Goal: Transaction & Acquisition: Purchase product/service

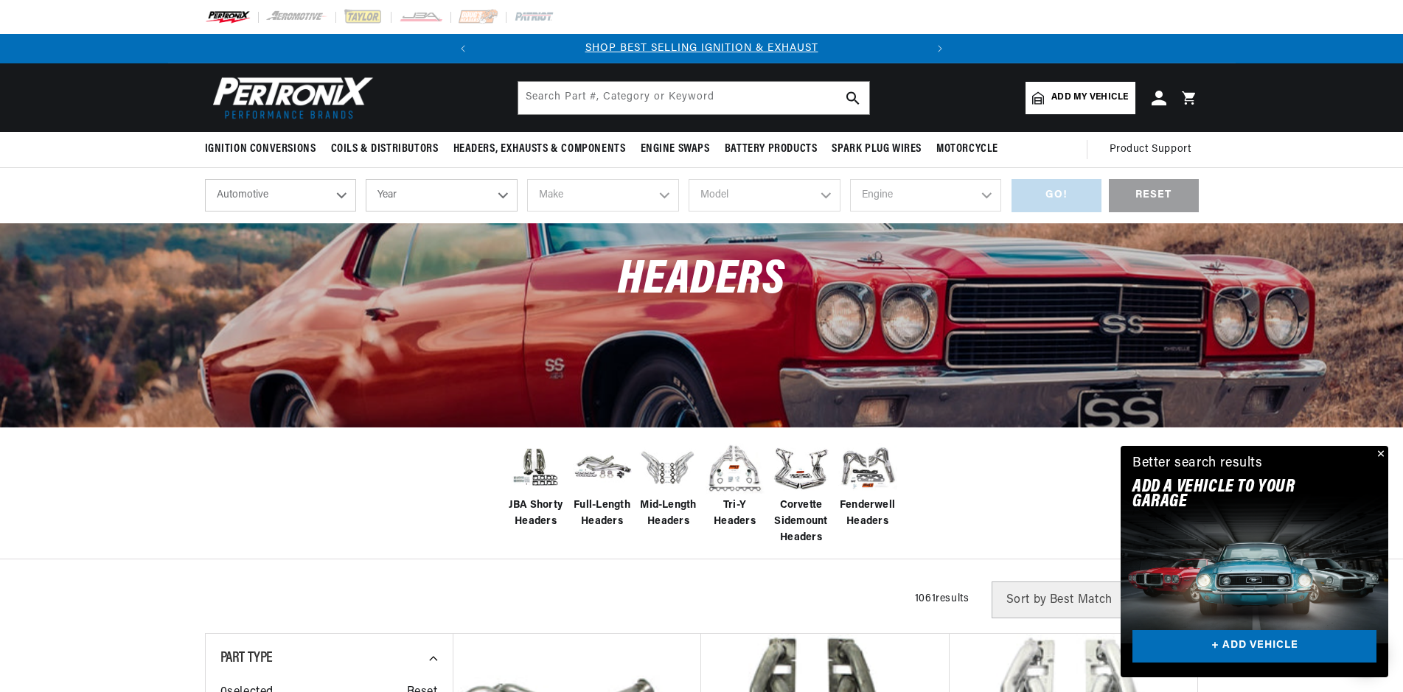
click at [366, 179] on select "Year 2026 2025 2024 2023 2022 2021 2020 2019 2018 2017 2016 2015 2014 2013 2012…" at bounding box center [442, 195] width 152 height 32
select select "1966"
click option "1966" at bounding box center [0, 0] width 0 height 0
select select "1966"
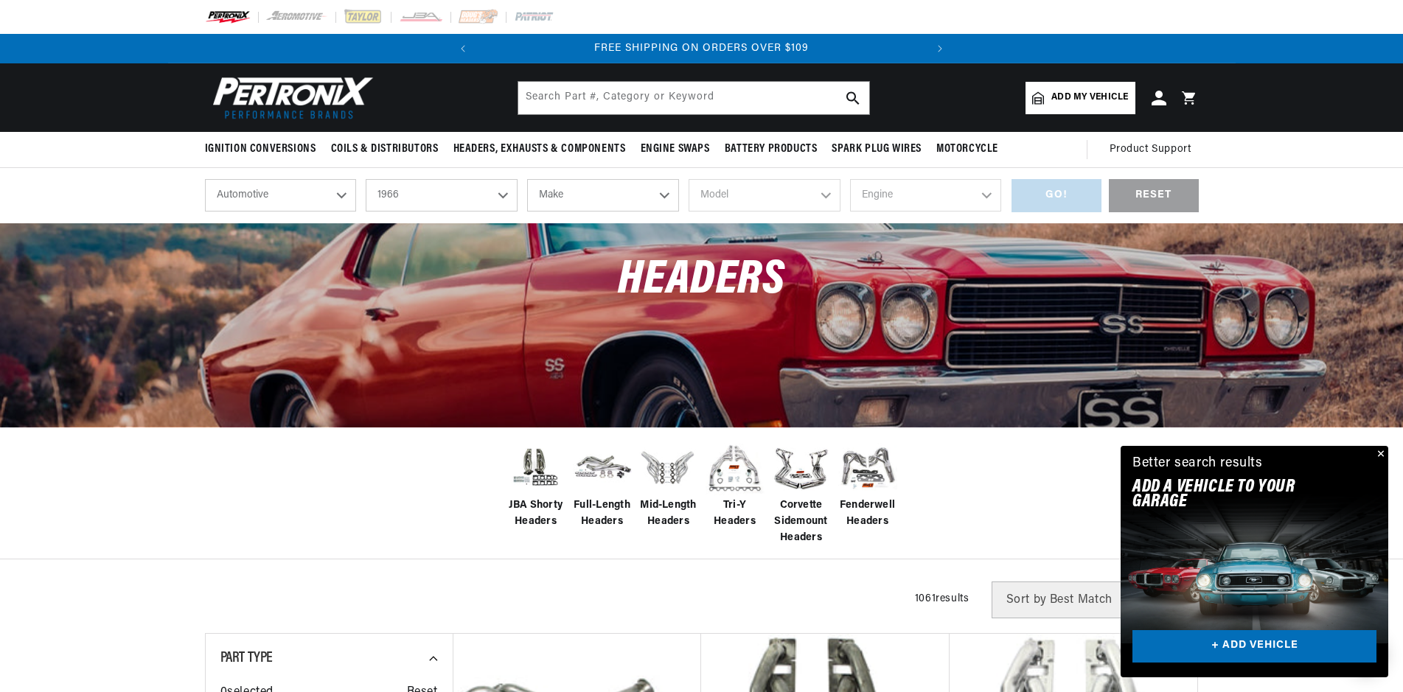
click at [205, 179] on select "Automotive Agricultural Industrial Marine Motorcycle" at bounding box center [281, 195] width 152 height 32
drag, startPoint x: 298, startPoint y: 188, endPoint x: 75, endPoint y: 193, distance: 222.7
click at [75, 193] on div "shop by vehicle What are you working on? Automotive Agricultural Industrial Mar…" at bounding box center [701, 195] width 1403 height 55
click at [527, 179] on select "Make Alfa Romeo American Motors Aston Martin Austin Austin Healey Avanti Bentle…" at bounding box center [603, 195] width 152 height 32
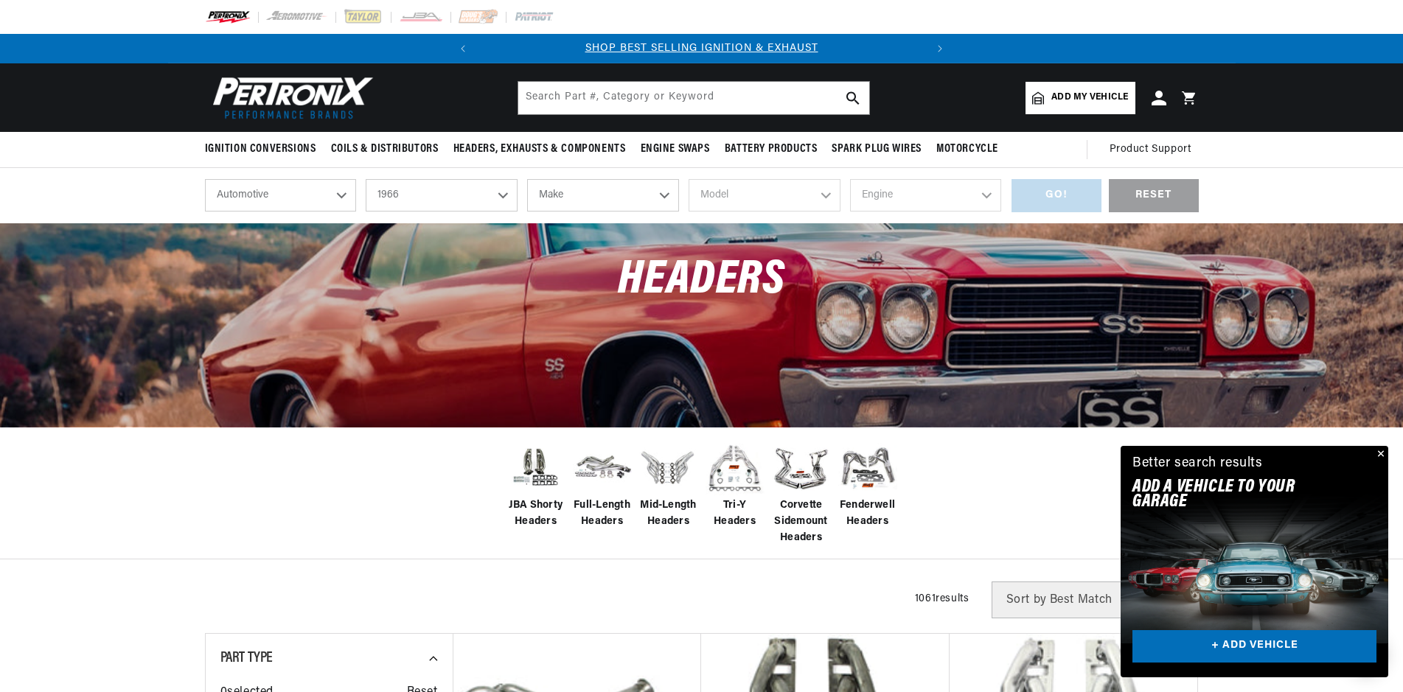
select select "Ford"
click option "Ford" at bounding box center [0, 0] width 0 height 0
select select "Ford"
click at [689, 179] on select "Model Bronco Club Wagon Country Sedan Country Squire Custom Custom 500 Econolin…" at bounding box center [765, 195] width 152 height 32
select select "Mustang"
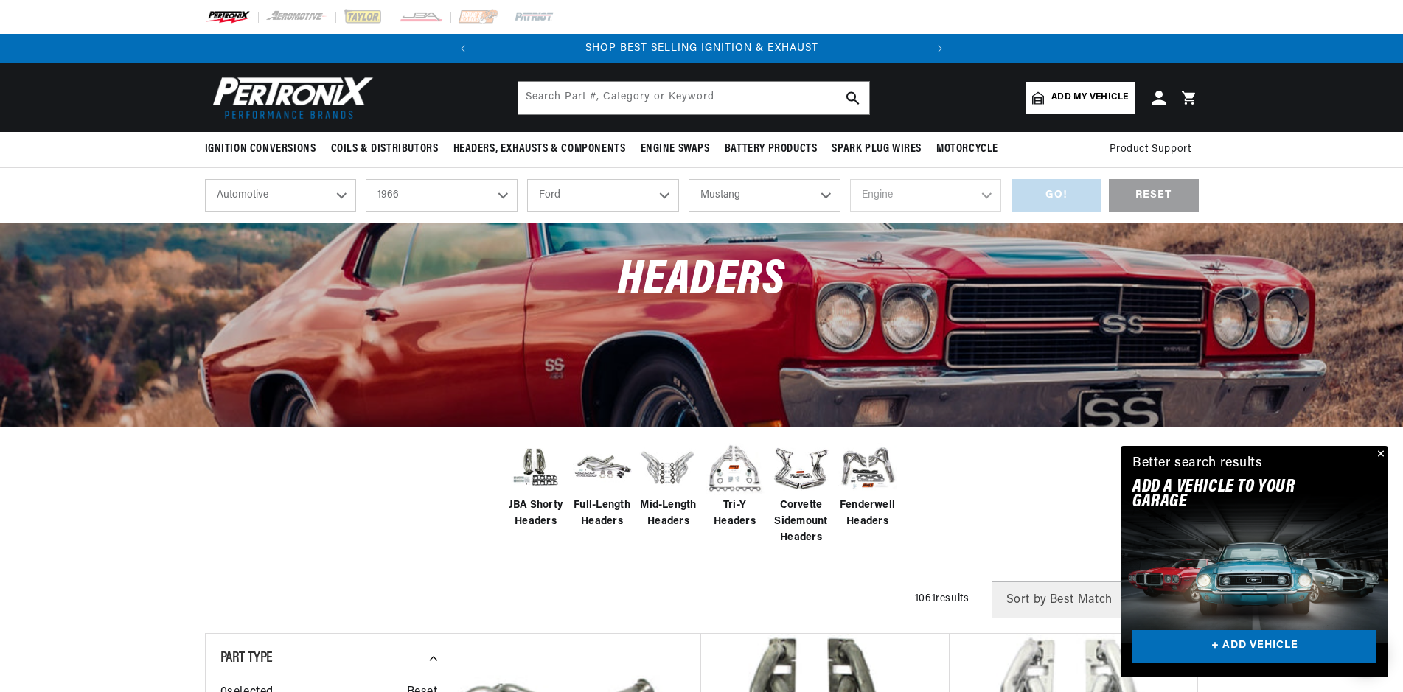
click option "Mustang" at bounding box center [0, 0] width 0 height 0
select select "Mustang"
click at [850, 179] on select "Engine 4.1L 4.3L 170cid / 2.8L 200cid / 3.3L 289cid / 4.7L 302cid / 5.0L 351W 3…" at bounding box center [926, 195] width 152 height 32
select select "351W"
click option "351W" at bounding box center [0, 0] width 0 height 0
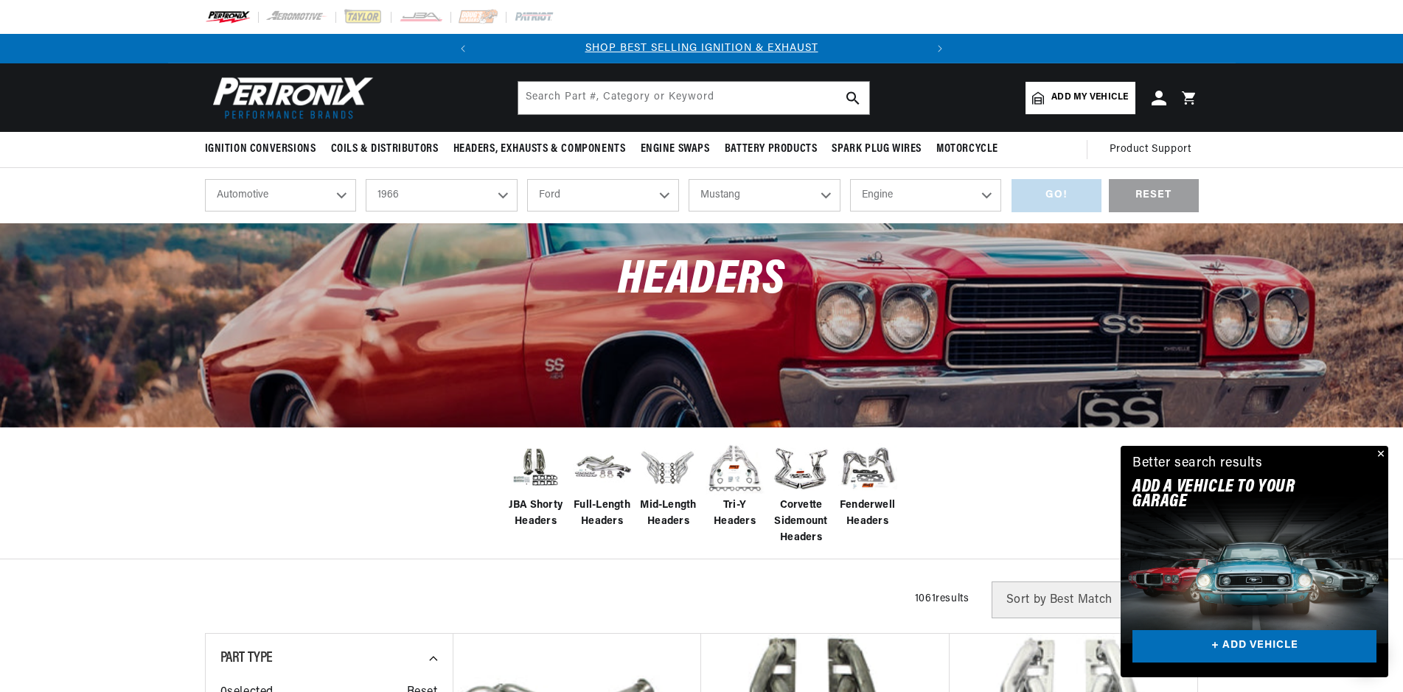
select select "351W"
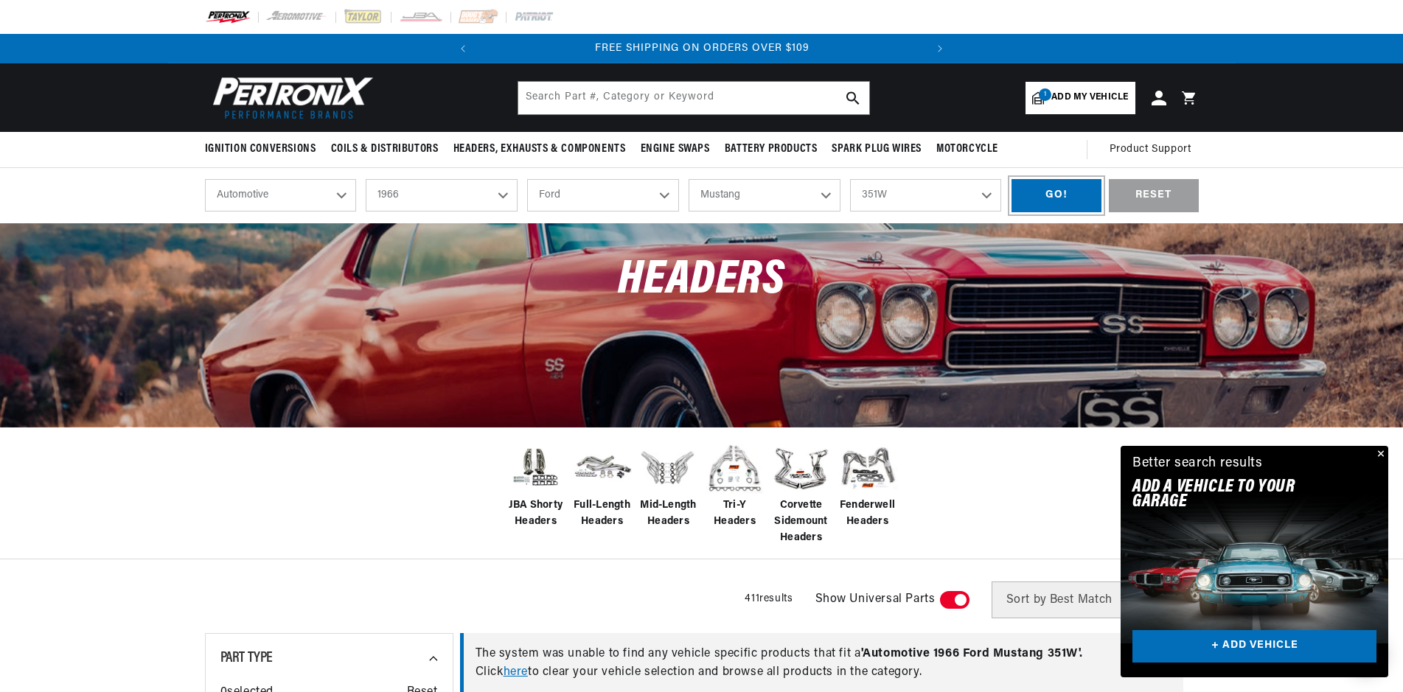
scroll to position [0, 448]
click at [1055, 194] on div "GO!" at bounding box center [1057, 195] width 90 height 33
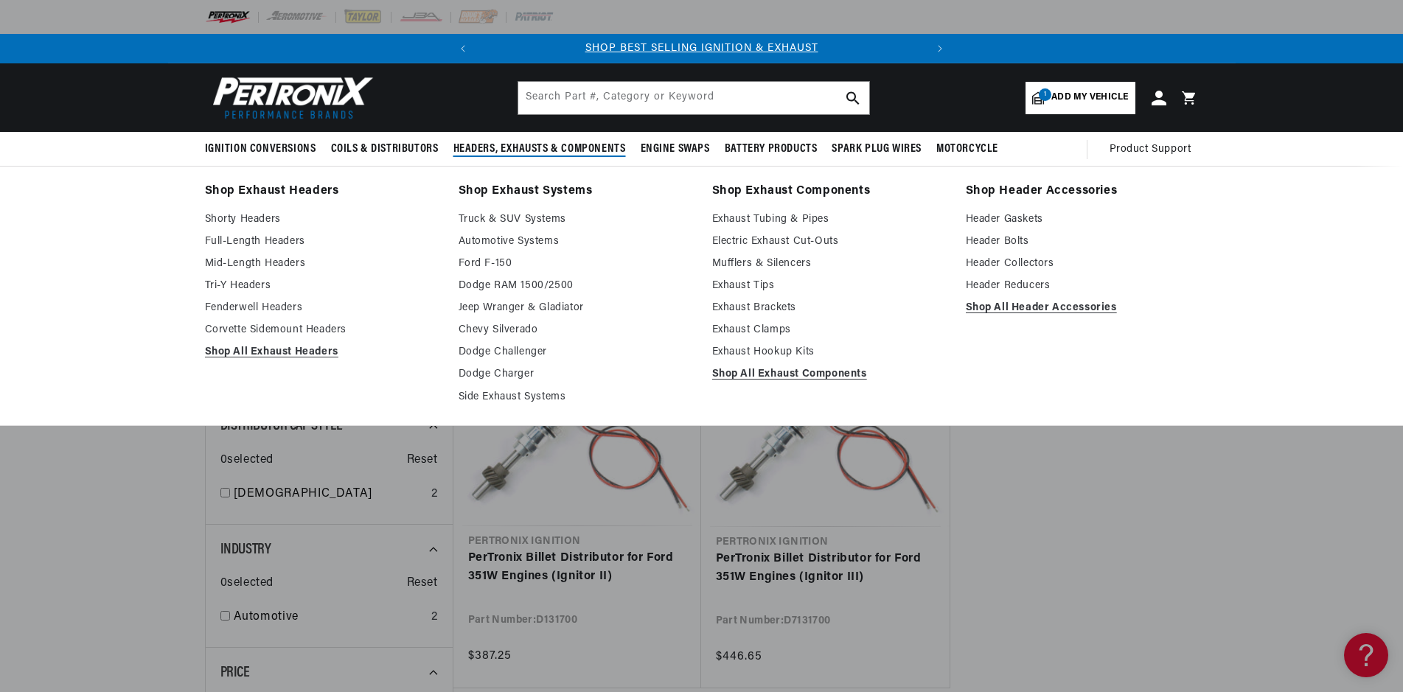
click at [513, 150] on span "Headers, Exhausts & Components" at bounding box center [539, 149] width 173 height 15
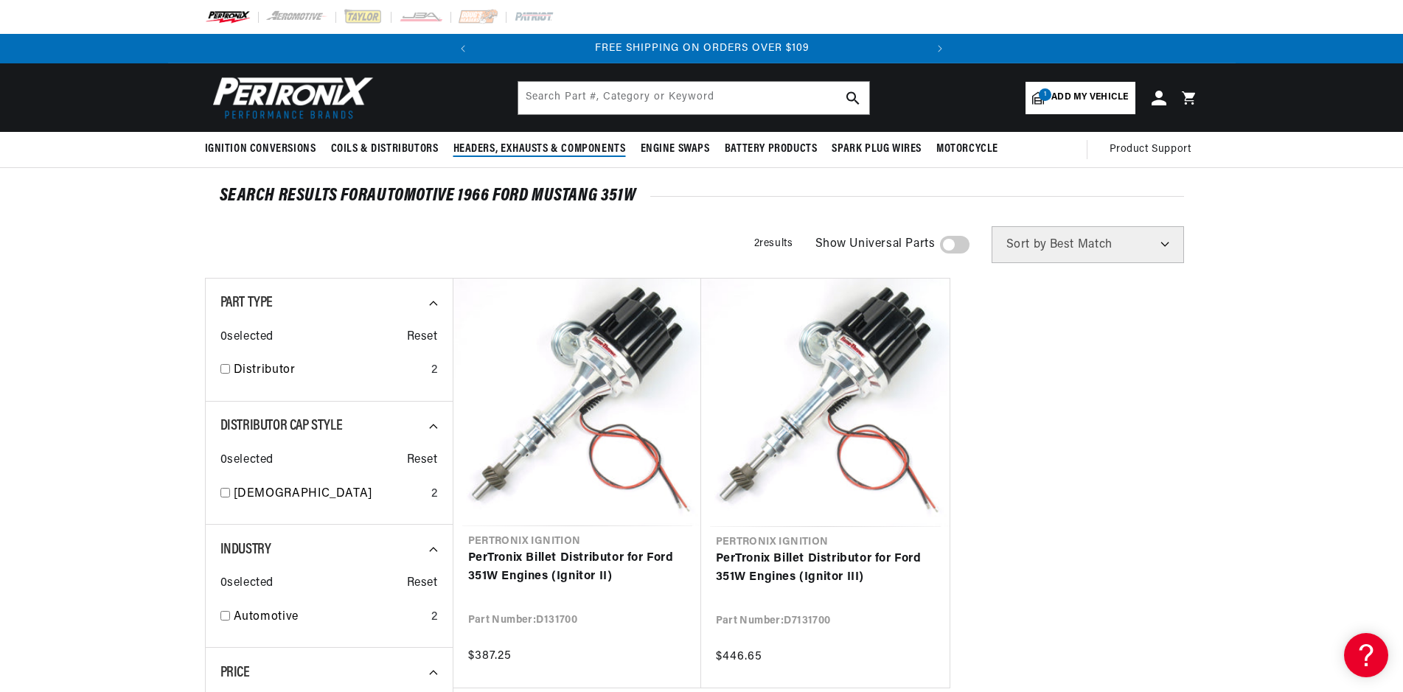
scroll to position [0, 448]
click at [512, 151] on span "Headers, Exhausts & Components" at bounding box center [539, 149] width 173 height 15
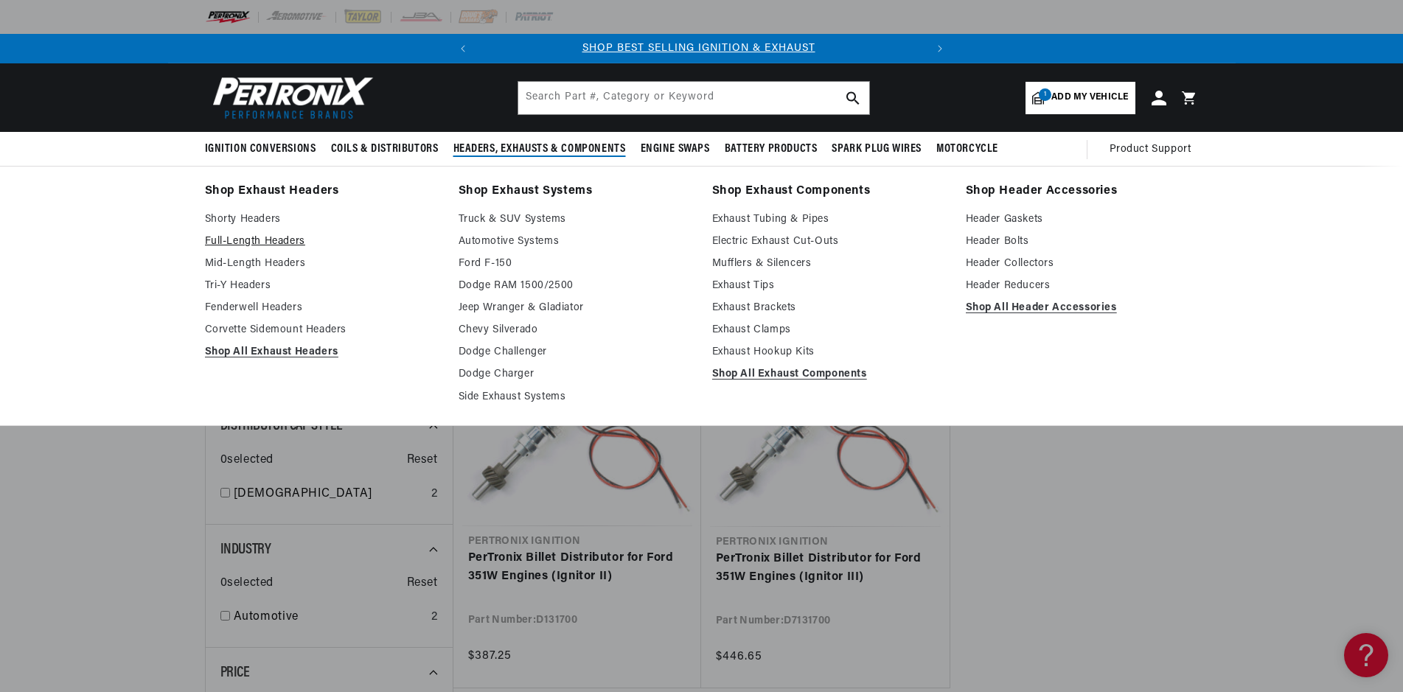
scroll to position [0, 0]
click at [272, 240] on link "Full-Length Headers" at bounding box center [321, 242] width 233 height 18
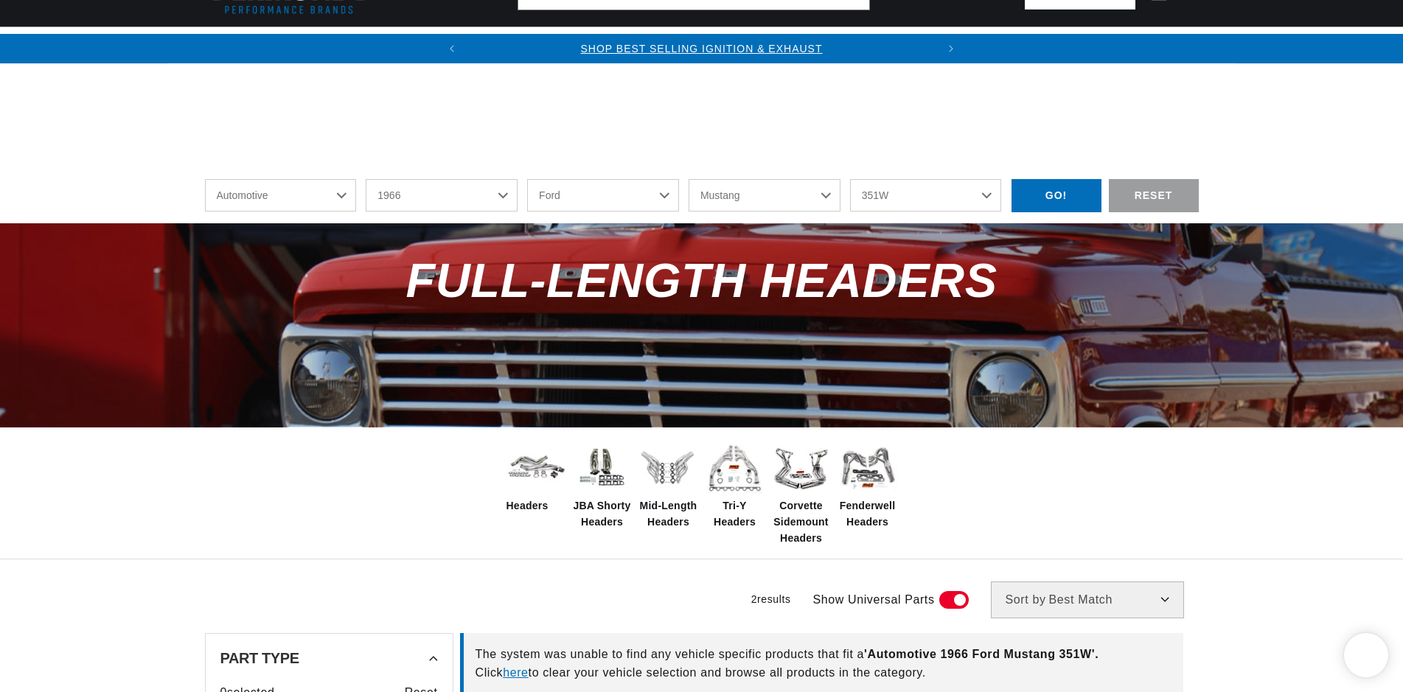
select select "1966"
select select "Ford"
select select "Mustang"
select select "351W"
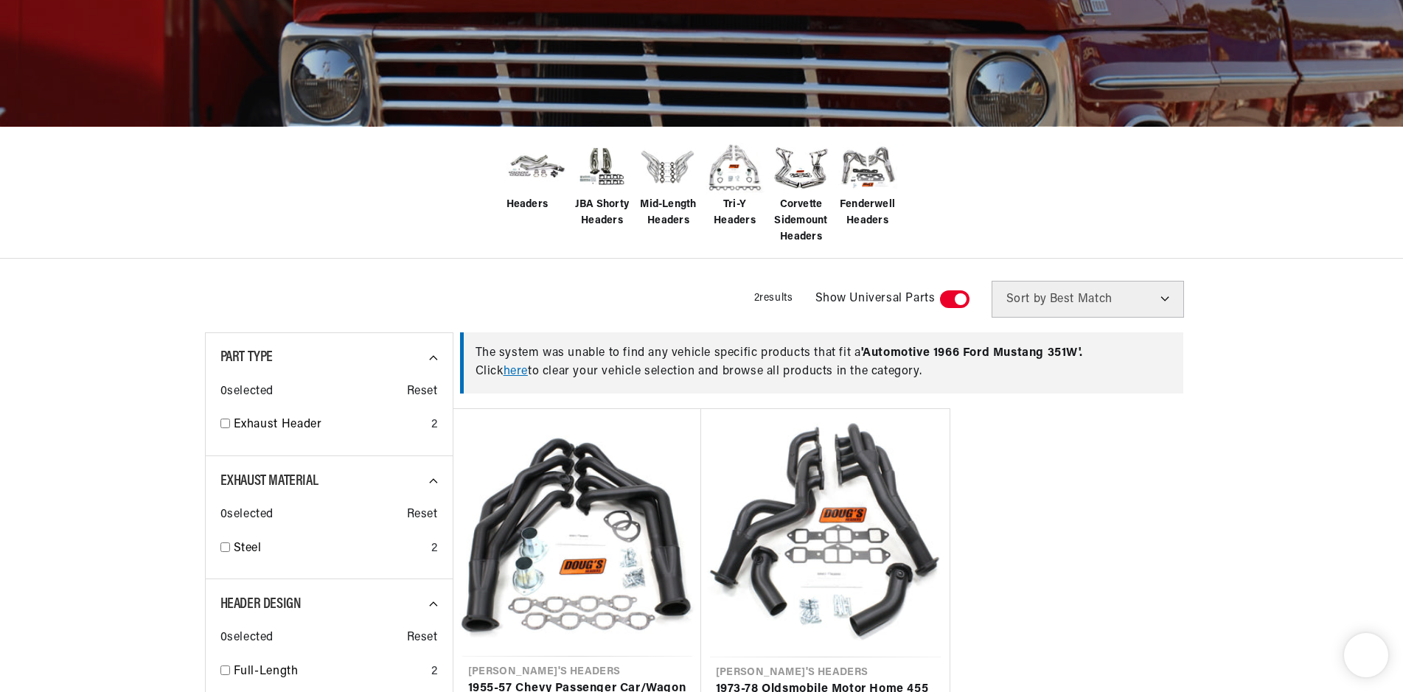
scroll to position [376, 0]
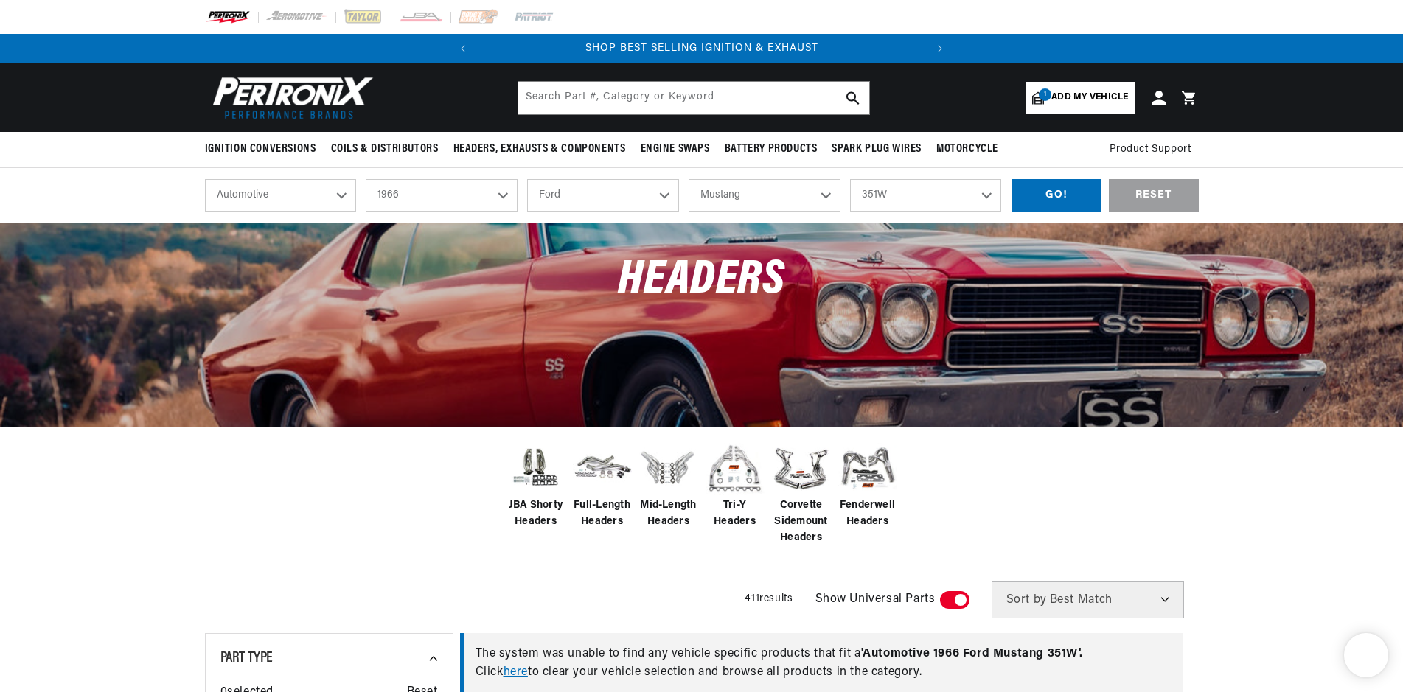
select select "1966"
select select "Ford"
select select "Mustang"
select select "351W"
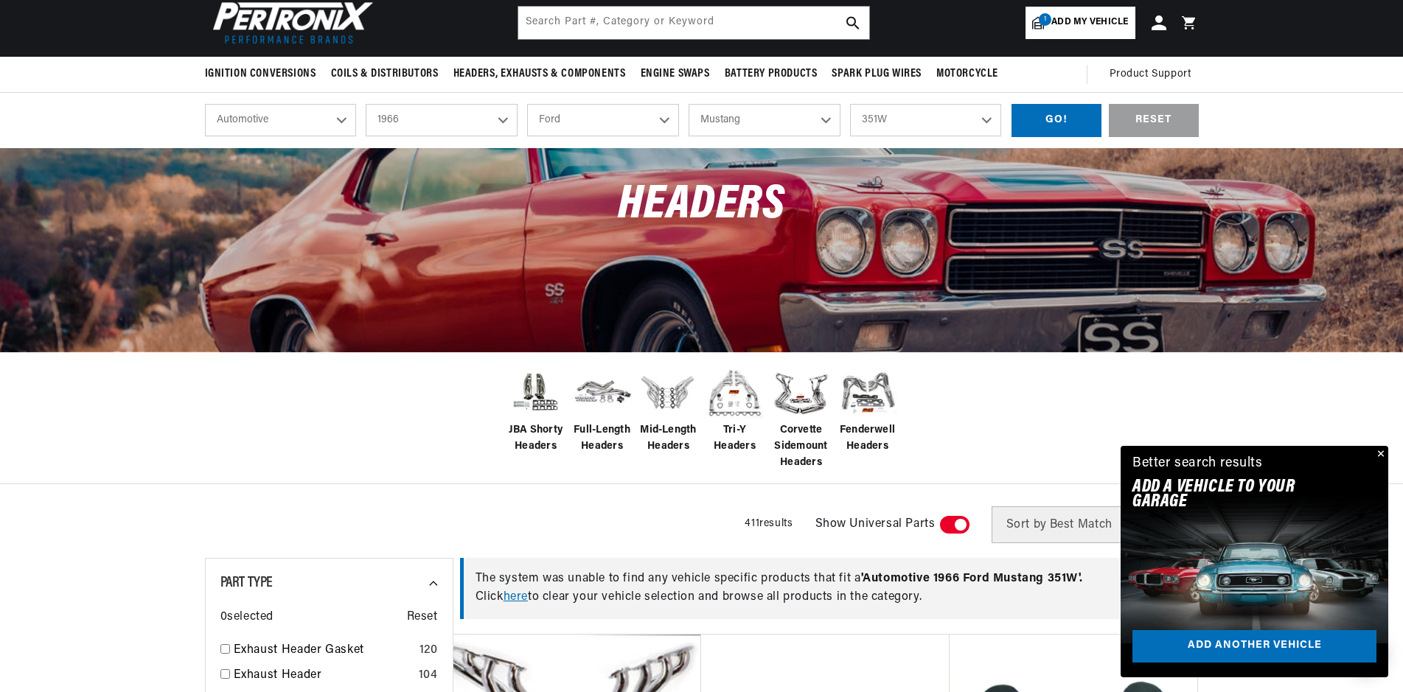
click at [607, 440] on span "Full-Length Headers" at bounding box center [602, 439] width 59 height 33
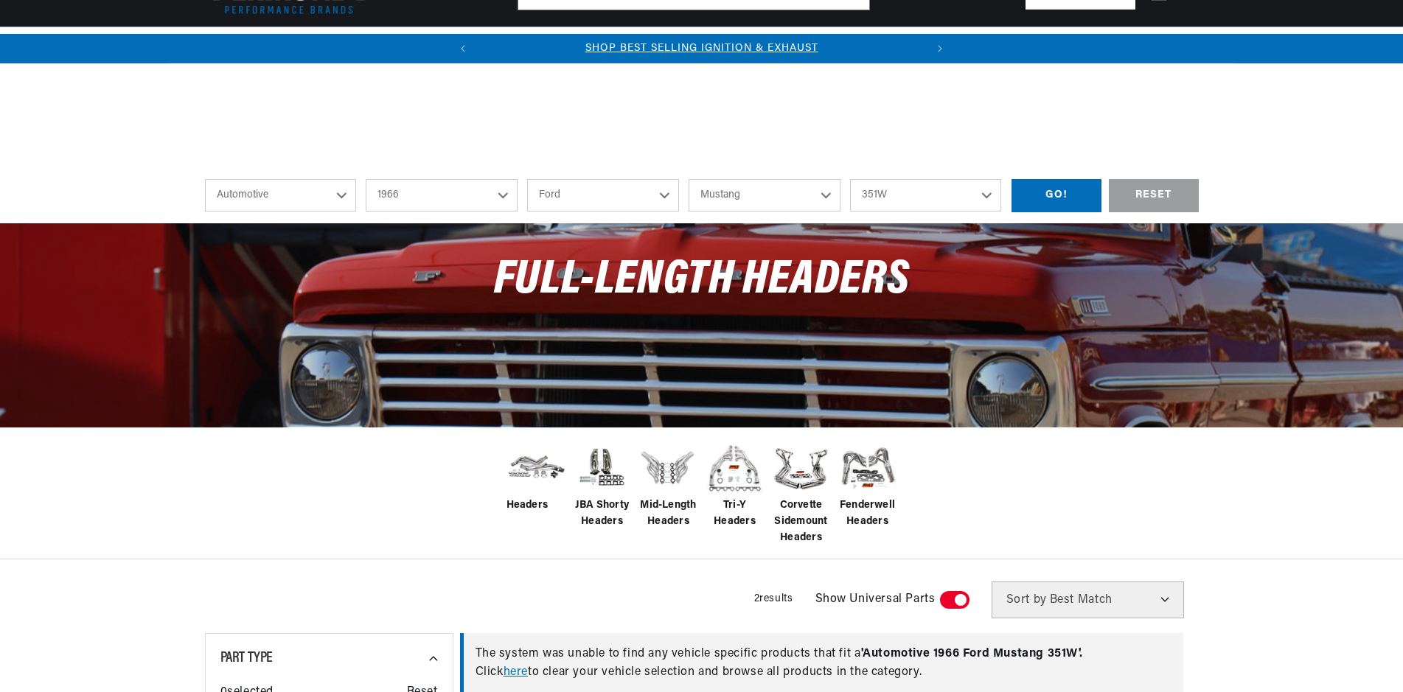
select select "1966"
select select "Ford"
select select "Mustang"
select select "351W"
